Goal: Communication & Community: Answer question/provide support

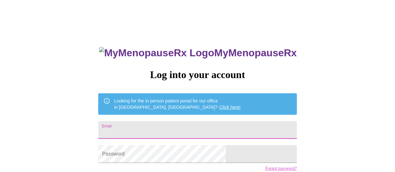
click at [178, 128] on input "Email" at bounding box center [197, 130] width 198 height 18
type input "[EMAIL_ADDRESS][DOMAIN_NAME]"
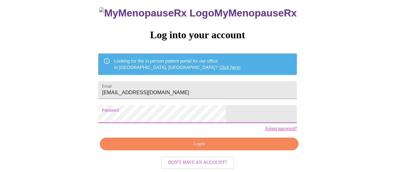
scroll to position [46, 0]
click at [224, 146] on span "Login" at bounding box center [199, 144] width 184 height 8
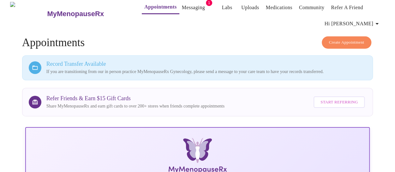
scroll to position [5, 0]
click at [182, 6] on link "Messaging" at bounding box center [193, 7] width 23 height 9
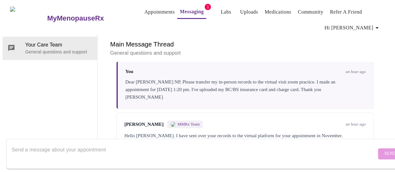
scroll to position [254, 0]
click at [215, 112] on div "[PERSON_NAME] MMRx Team an hour ago Hello [PERSON_NAME]. I have sent over your …" at bounding box center [244, 133] width 257 height 42
click at [14, 143] on textarea "Send a message about your appointment" at bounding box center [194, 153] width 365 height 20
type textarea "Thank you!"
click at [384, 150] on span "Send" at bounding box center [390, 154] width 12 height 8
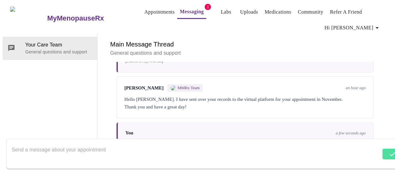
scroll to position [0, 0]
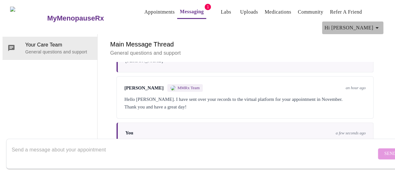
click at [376, 25] on icon "button" at bounding box center [377, 28] width 8 height 8
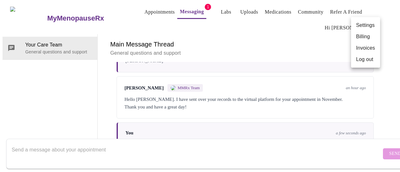
click at [371, 60] on li "Log out" at bounding box center [365, 59] width 29 height 11
